Goal: Communication & Community: Answer question/provide support

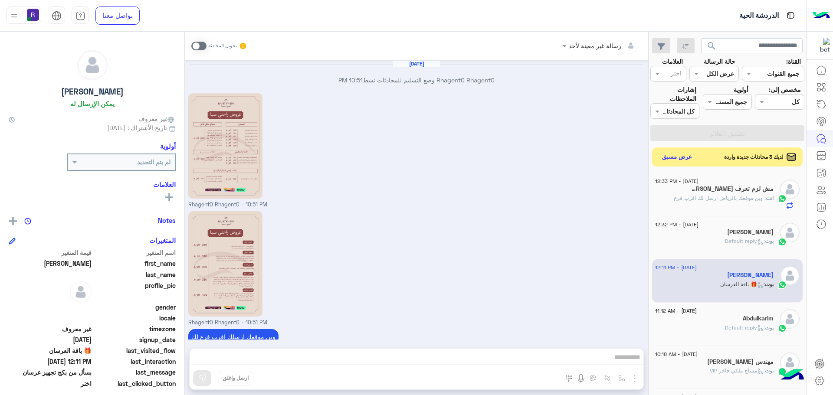
click at [677, 156] on button "عرض مسبق" at bounding box center [676, 157] width 37 height 13
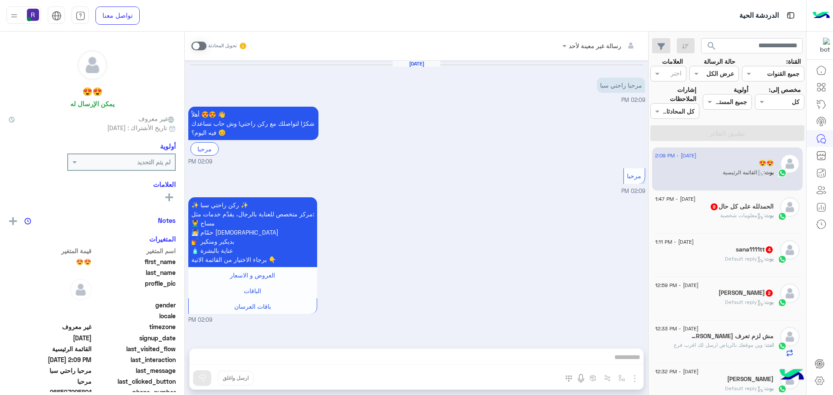
click at [702, 209] on div "ال[PERSON_NAME] على كل حال 8" at bounding box center [714, 207] width 118 height 9
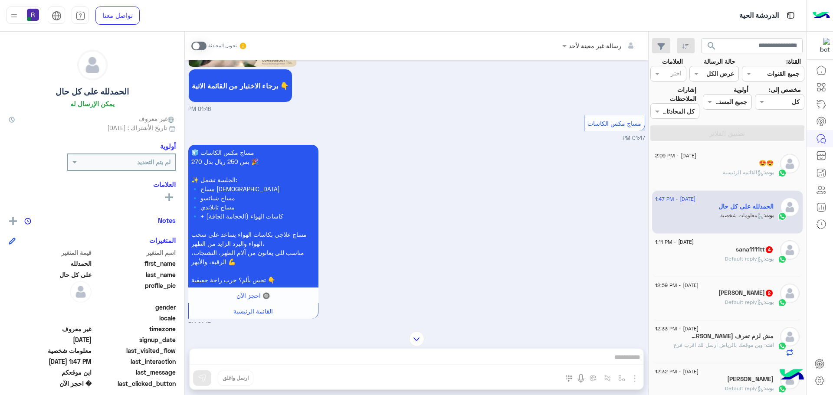
scroll to position [715, 0]
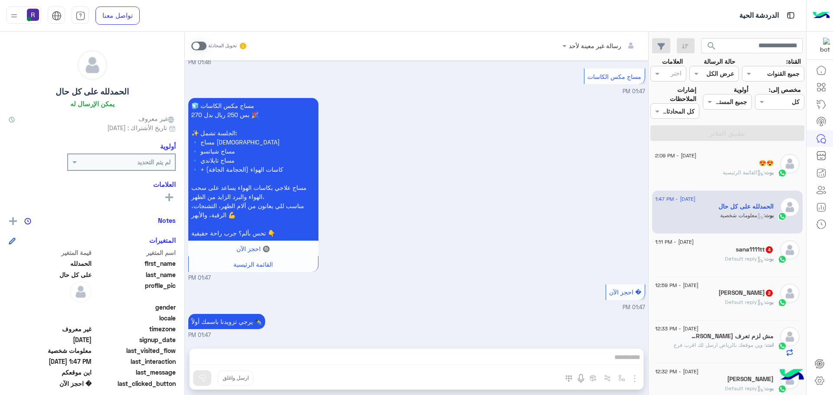
click at [744, 256] on span ": Default reply" at bounding box center [745, 258] width 40 height 7
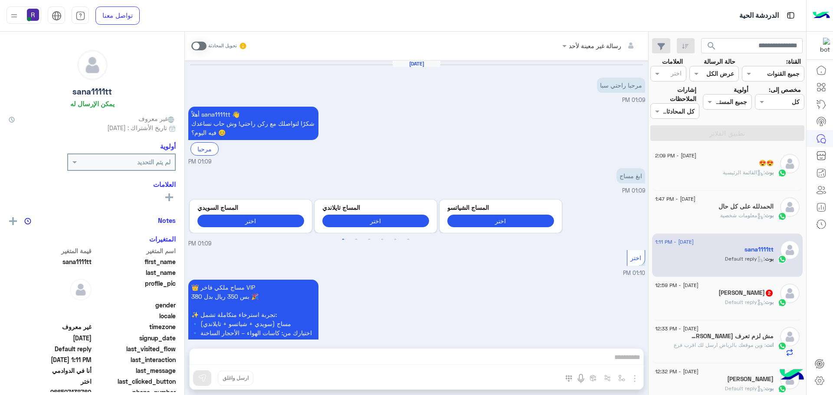
scroll to position [215, 0]
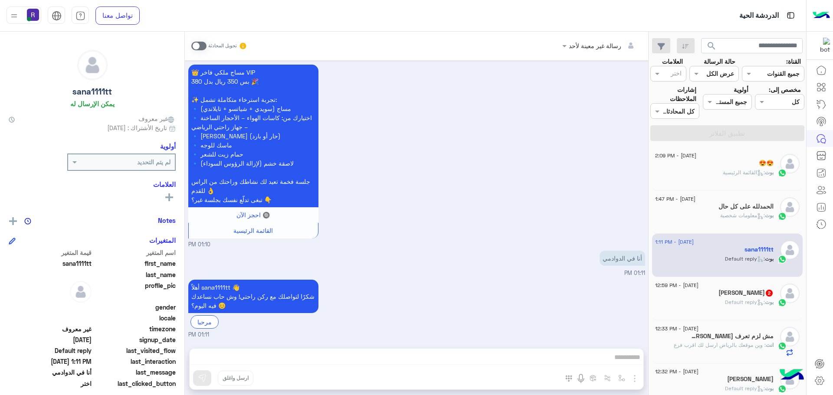
click at [757, 306] on icon at bounding box center [760, 302] width 7 height 7
